Goal: Navigation & Orientation: Find specific page/section

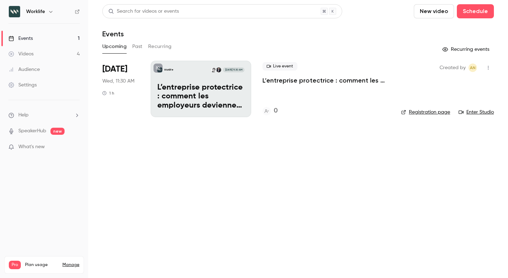
click at [48, 12] on icon "button" at bounding box center [51, 12] width 6 height 6
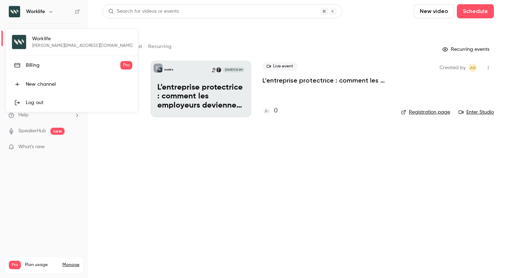
click at [48, 12] on div at bounding box center [254, 139] width 508 height 278
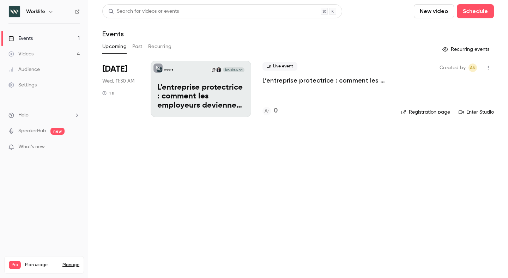
click at [48, 14] on icon "button" at bounding box center [51, 12] width 6 height 6
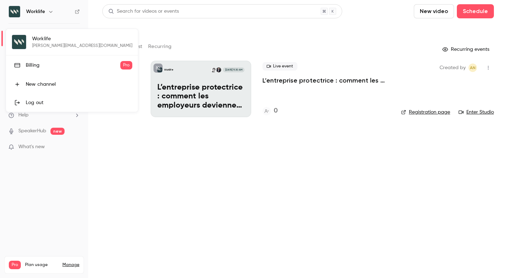
click at [48, 14] on div at bounding box center [254, 139] width 508 height 278
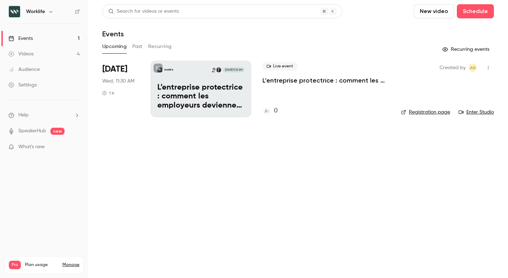
click at [47, 12] on button "button" at bounding box center [51, 11] width 8 height 8
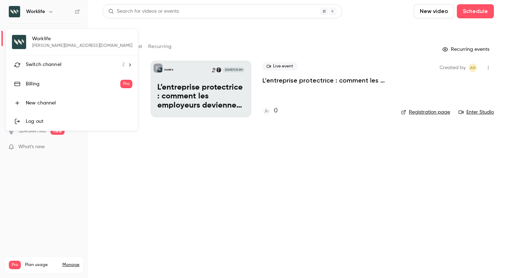
click at [47, 64] on span "Switch channel" at bounding box center [44, 64] width 36 height 7
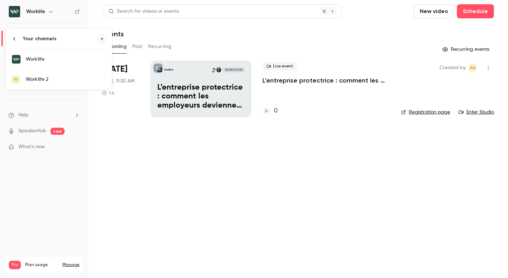
click at [44, 80] on div "Worklife 2" at bounding box center [66, 79] width 80 height 7
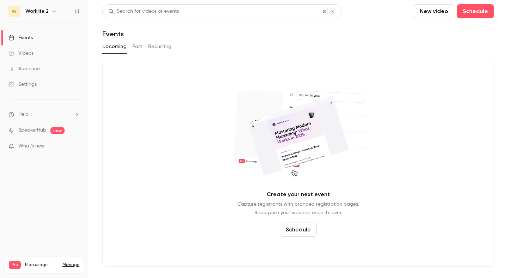
click at [145, 119] on div "Create your next event Capture registrants with branded registration pages. Rep…" at bounding box center [297, 164] width 391 height 206
